Goal: Task Accomplishment & Management: Manage account settings

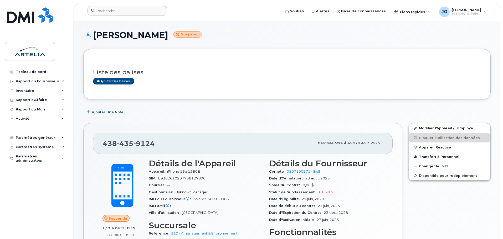
scroll to position [13, 0]
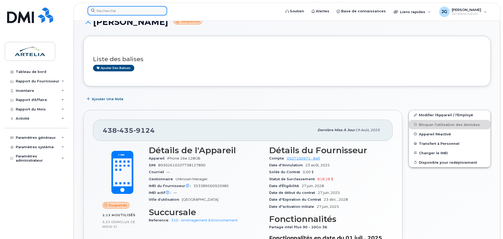
click at [141, 7] on input at bounding box center [128, 10] width 80 height 9
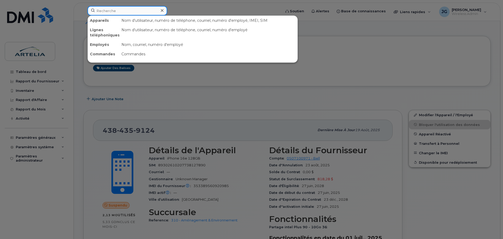
paste input "Mnasser"
type input "Mnasser"
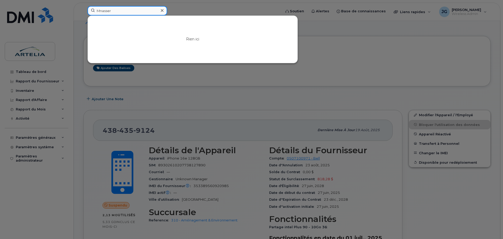
drag, startPoint x: 134, startPoint y: 14, endPoint x: 61, endPoint y: 21, distance: 73.4
click at [83, 18] on div "Mnasser Rien ici" at bounding box center [182, 12] width 198 height 12
paste input "4384548046"
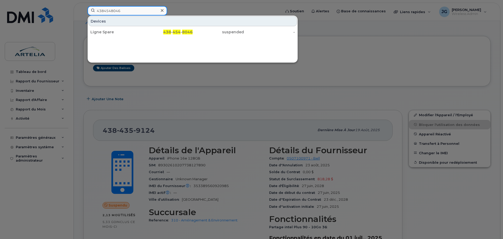
type input "4384548046"
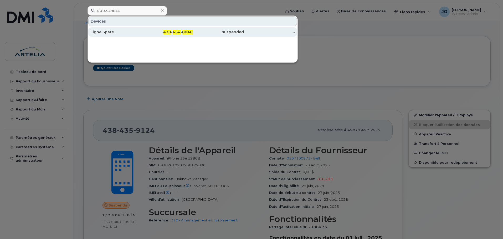
click at [142, 34] on div "438 - 454 - 8046" at bounding box center [167, 31] width 51 height 5
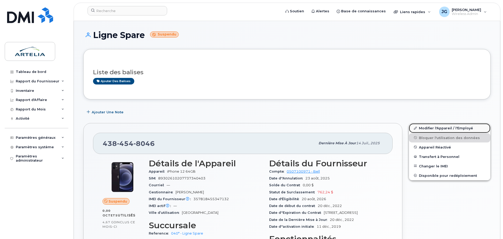
click at [445, 131] on link "Modifier l'Appareil / l'Employé" at bounding box center [449, 128] width 81 height 9
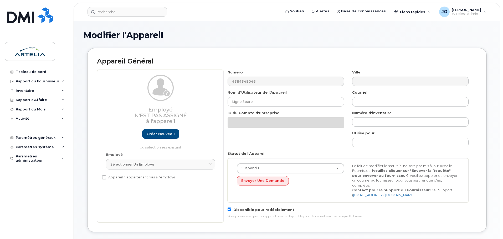
select select "29521960"
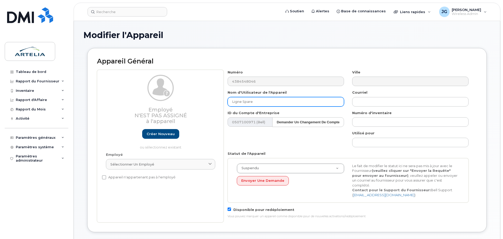
drag, startPoint x: 278, startPoint y: 98, endPoint x: 111, endPoint y: 96, distance: 166.2
click at [111, 96] on div "Employé N'est pas assigné à l'appareil Créer nouveau ou sélectionnez existant E…" at bounding box center [287, 146] width 380 height 153
paste input "Heykel"
paste input "Mnasser"
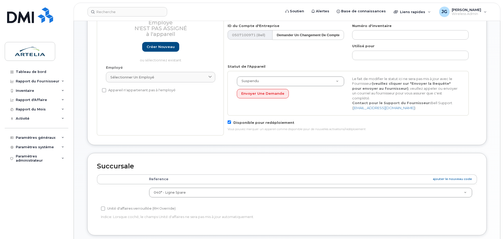
scroll to position [118, 0]
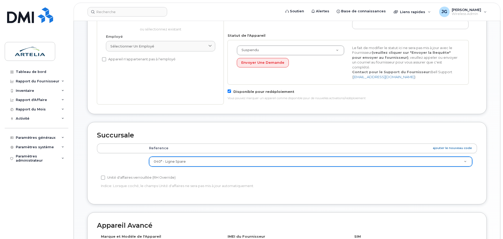
type input "Heykel Mnasser"
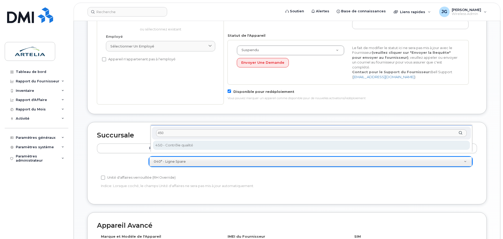
type input "450"
select select "29522009"
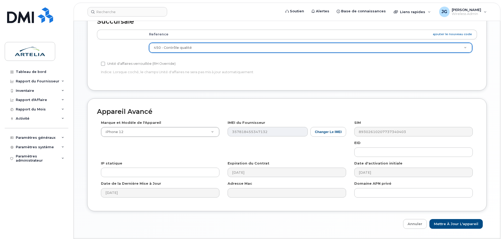
scroll to position [243, 0]
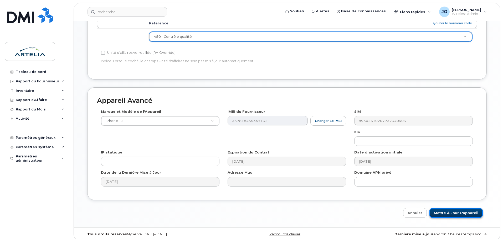
click at [460, 213] on input "Mettre à jour l'appareil" at bounding box center [456, 213] width 53 height 10
type input "Sauvegarde..."
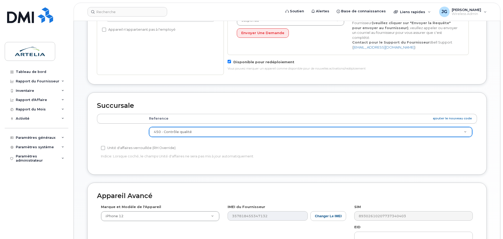
scroll to position [132, 0]
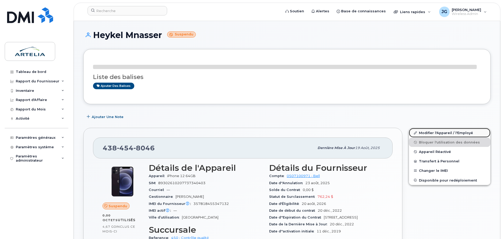
click at [421, 136] on link "Modifier l'Appareil / l'Employé" at bounding box center [449, 132] width 81 height 9
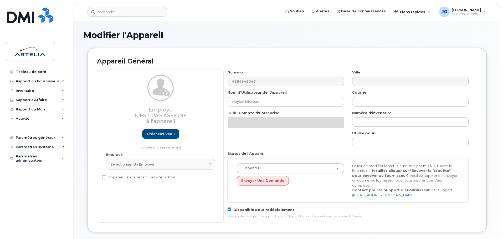
select select "29522009"
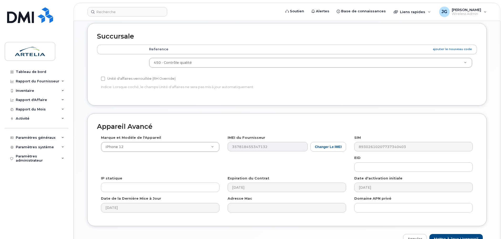
scroll to position [243, 0]
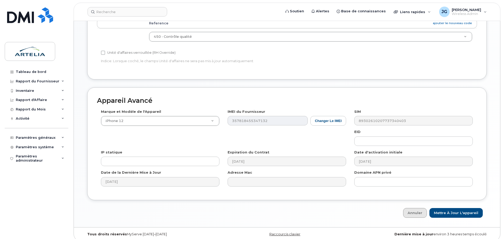
click at [407, 208] on div "Annuler Mettre à jour l'appareil" at bounding box center [287, 213] width 400 height 10
click at [412, 208] on link "Annuler" at bounding box center [415, 213] width 24 height 10
